Goal: Task Accomplishment & Management: Use online tool/utility

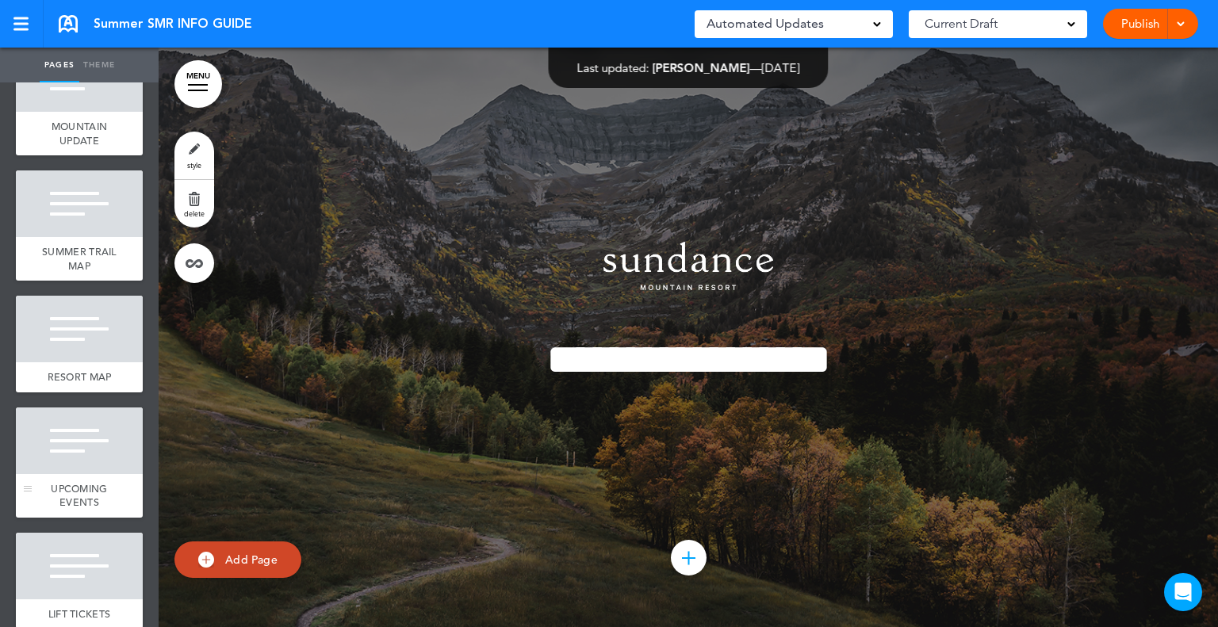
click at [63, 432] on div at bounding box center [79, 440] width 127 height 67
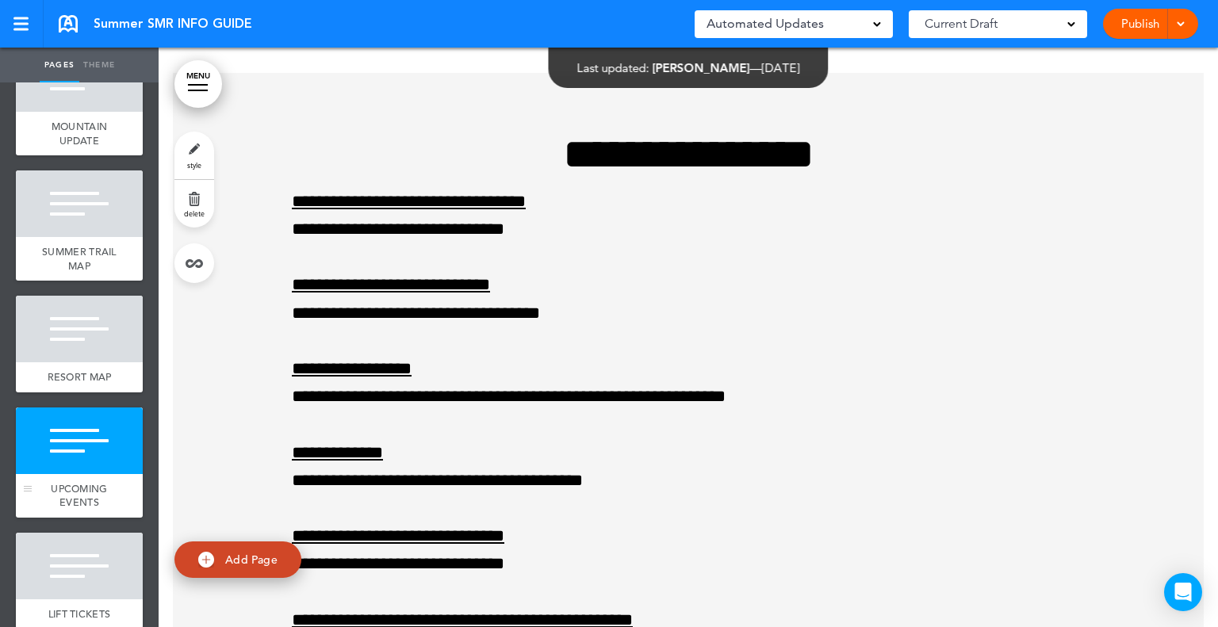
scroll to position [5016, 0]
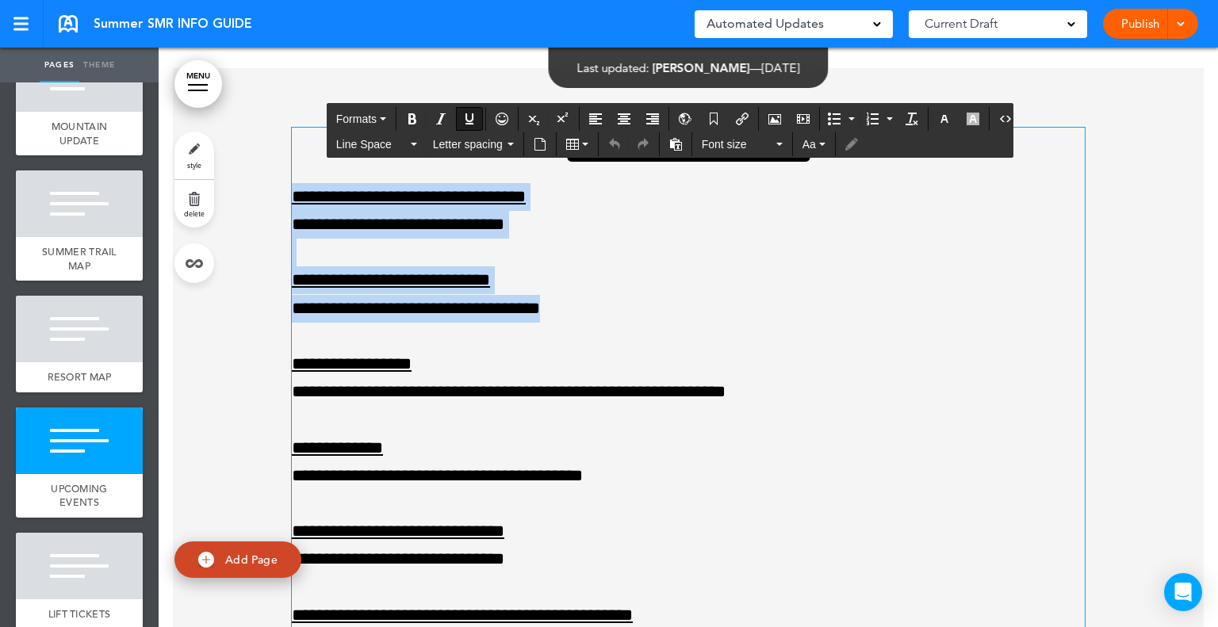
drag, startPoint x: 555, startPoint y: 303, endPoint x: 286, endPoint y: 195, distance: 289.5
click at [292, 195] on div "**********" at bounding box center [688, 476] width 793 height 697
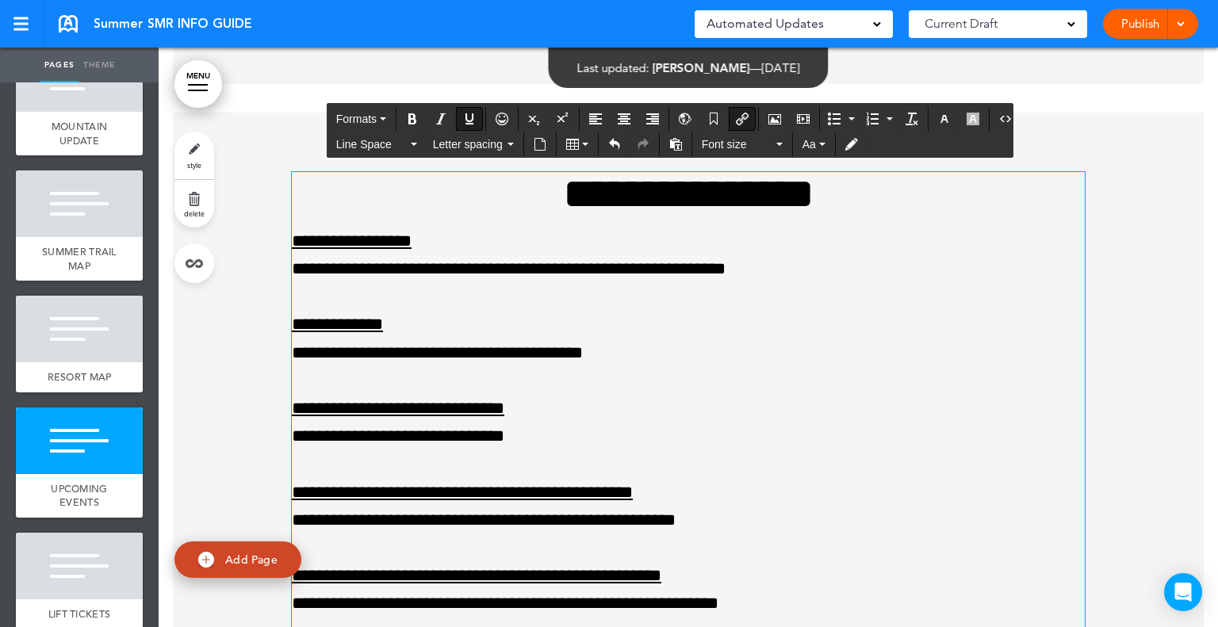
scroll to position [4937, 0]
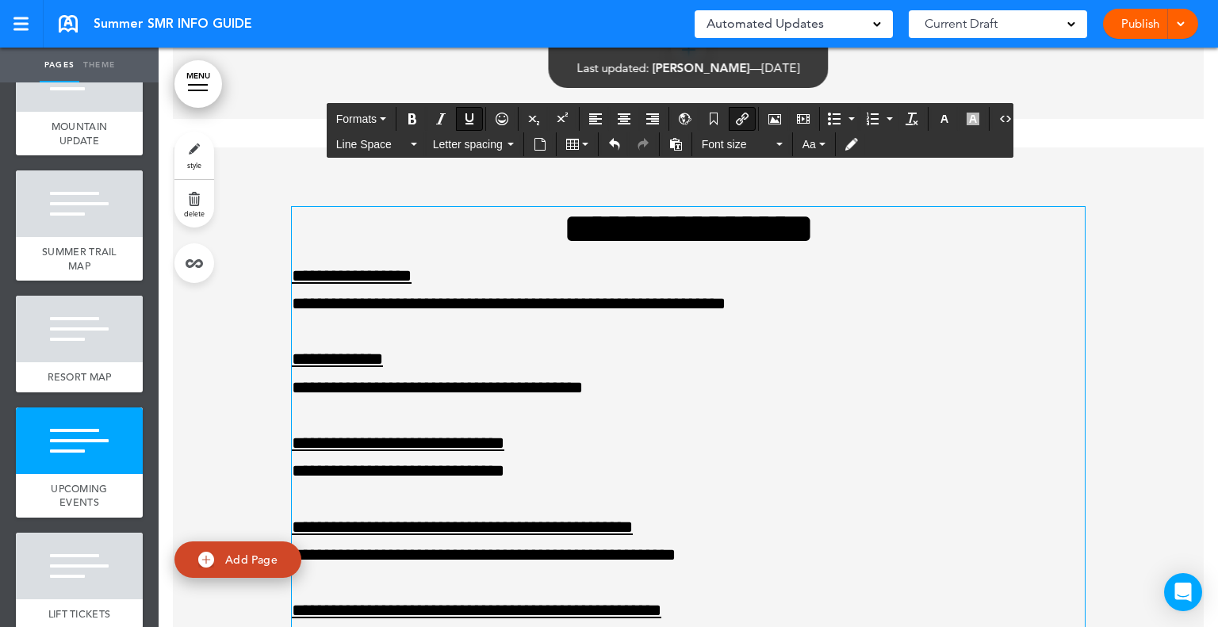
click at [1119, 261] on div at bounding box center [688, 477] width 1031 height 660
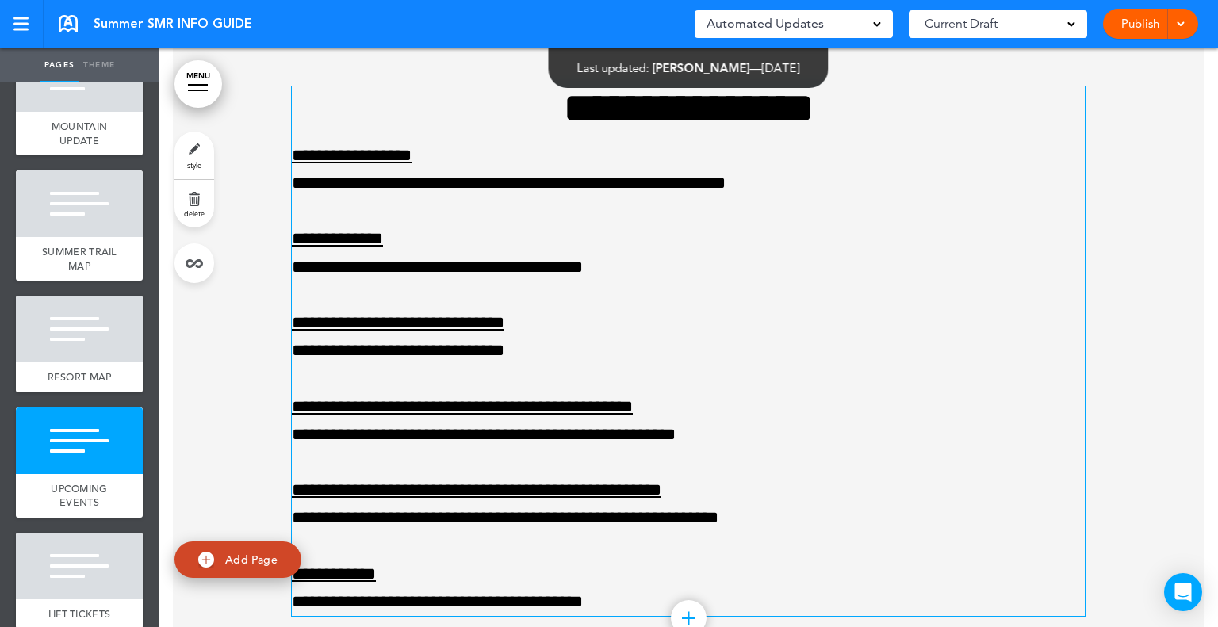
scroll to position [5096, 0]
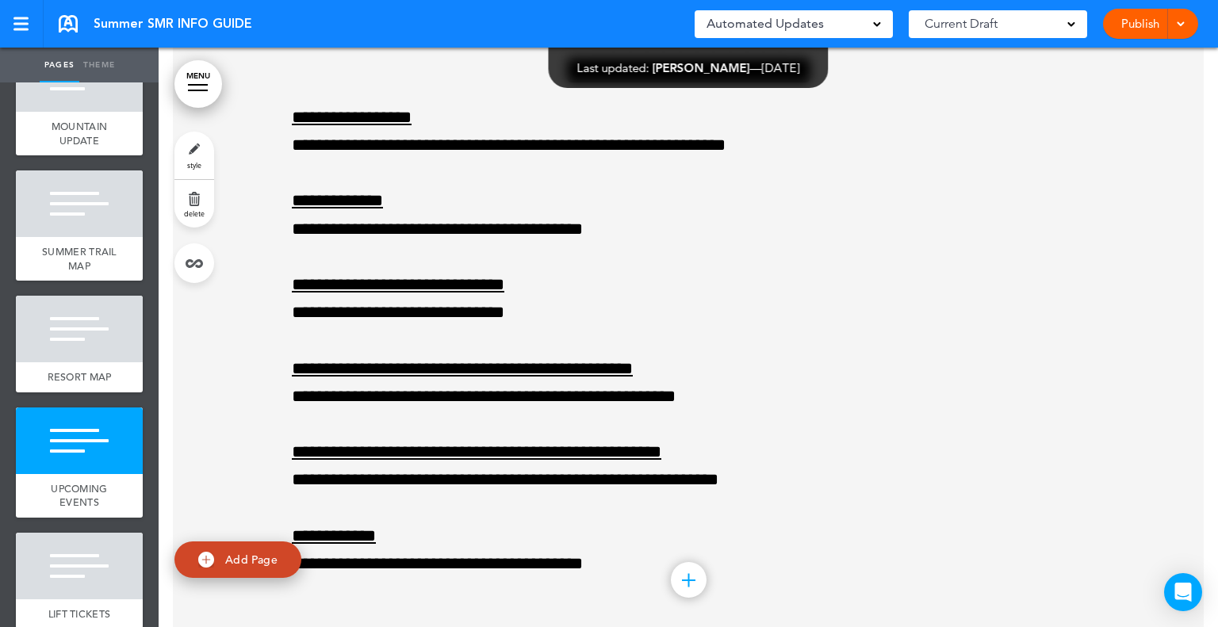
click at [1094, 366] on div at bounding box center [688, 319] width 1031 height 660
click at [1138, 31] on link "Publish" at bounding box center [1140, 24] width 50 height 30
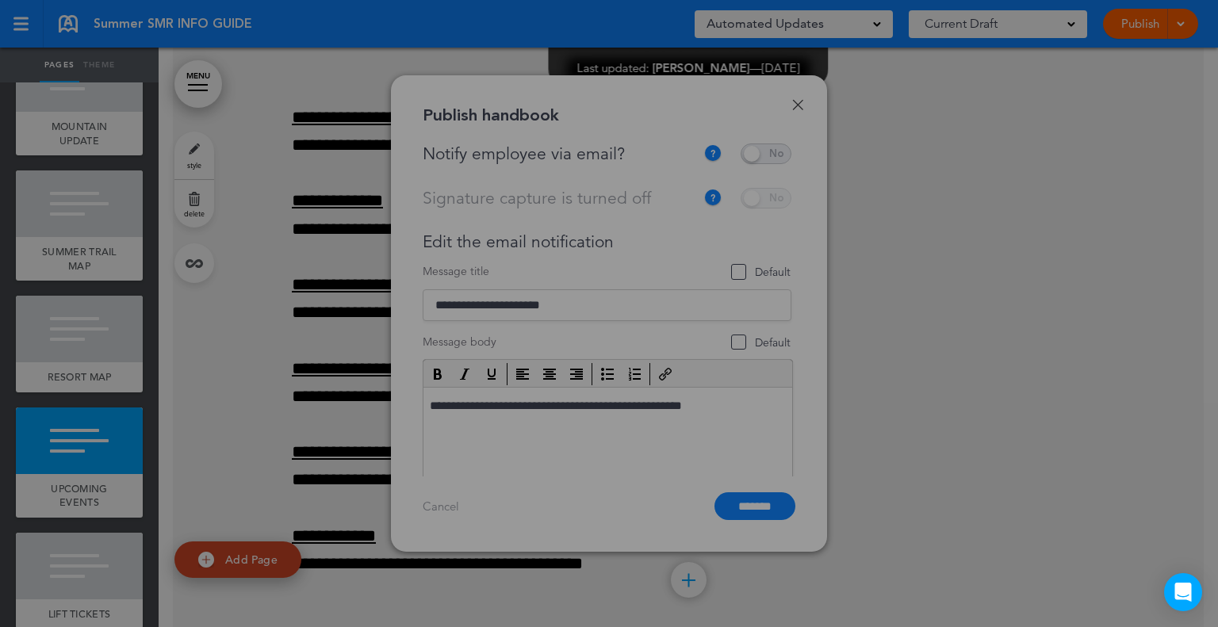
scroll to position [0, 0]
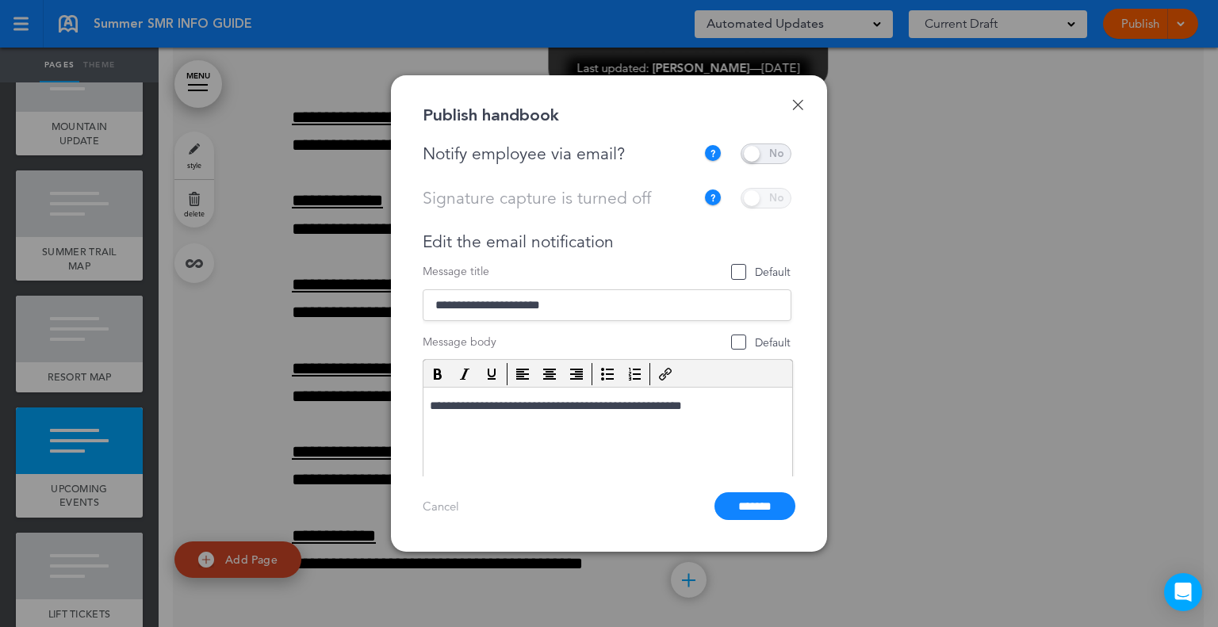
click at [767, 157] on span at bounding box center [765, 153] width 51 height 21
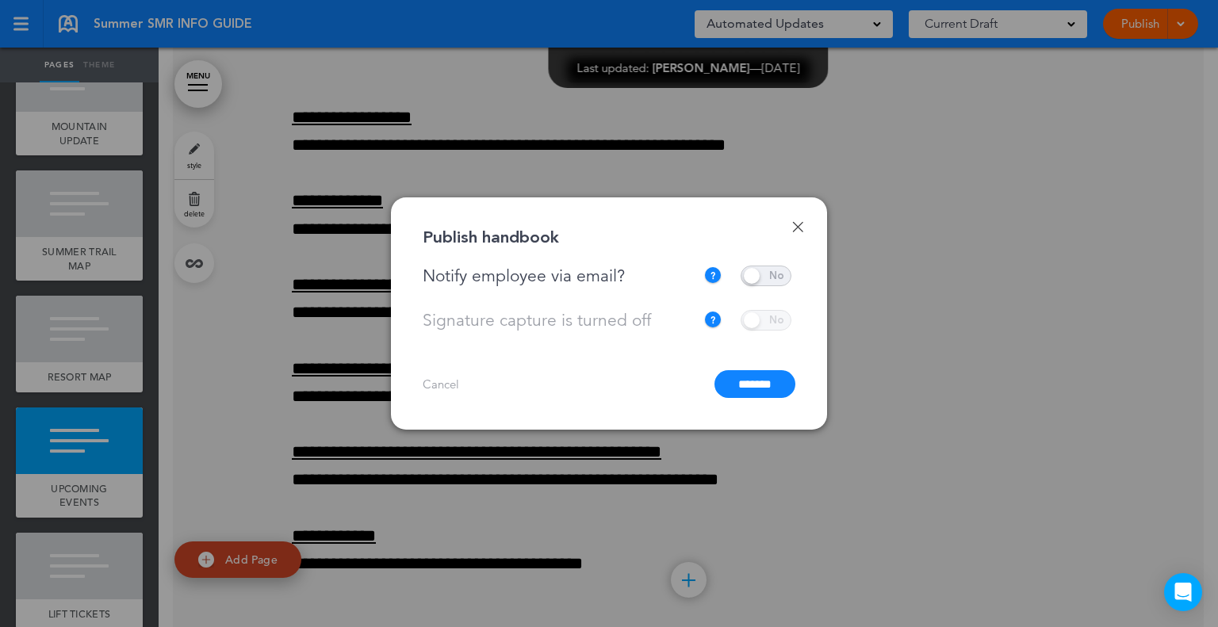
click at [781, 391] on input "*******" at bounding box center [754, 384] width 81 height 28
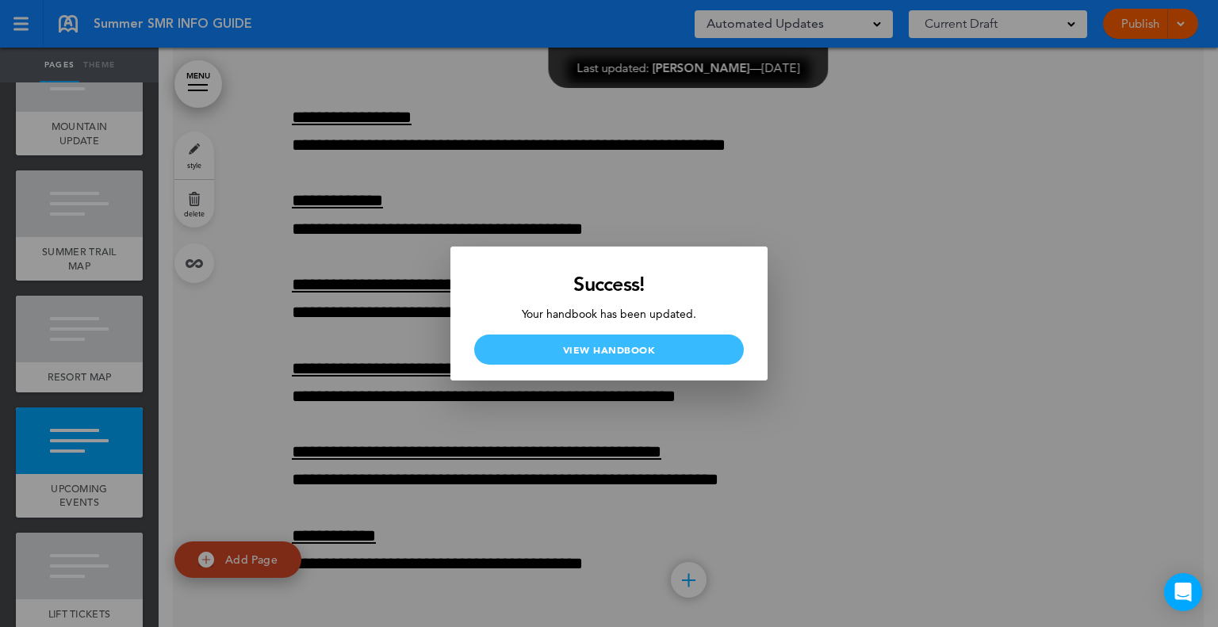
click at [692, 362] on link "View Handbook" at bounding box center [609, 350] width 270 height 30
